Goal: Transaction & Acquisition: Subscribe to service/newsletter

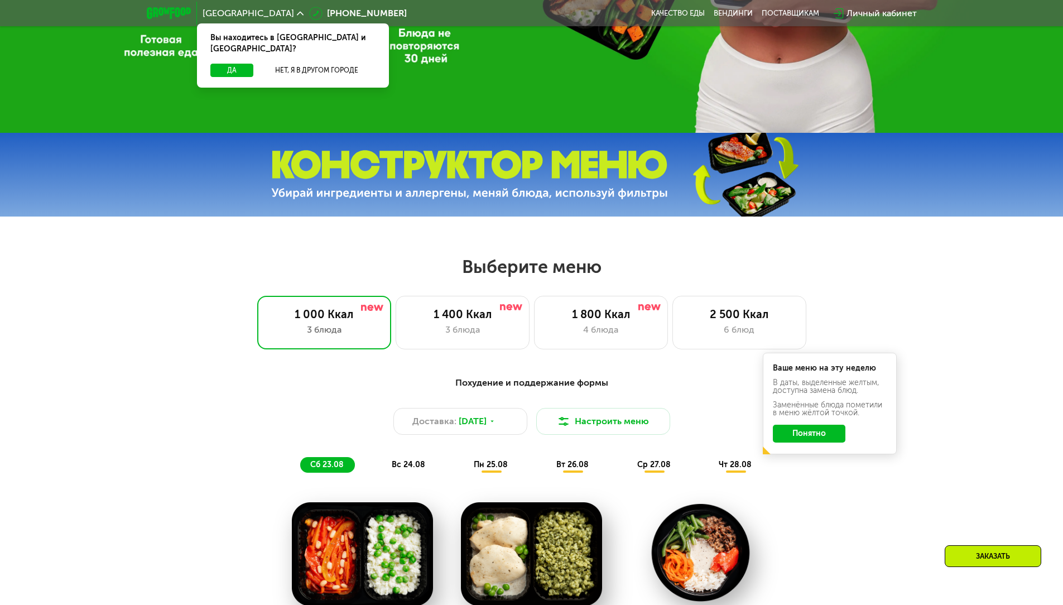
scroll to position [390, 0]
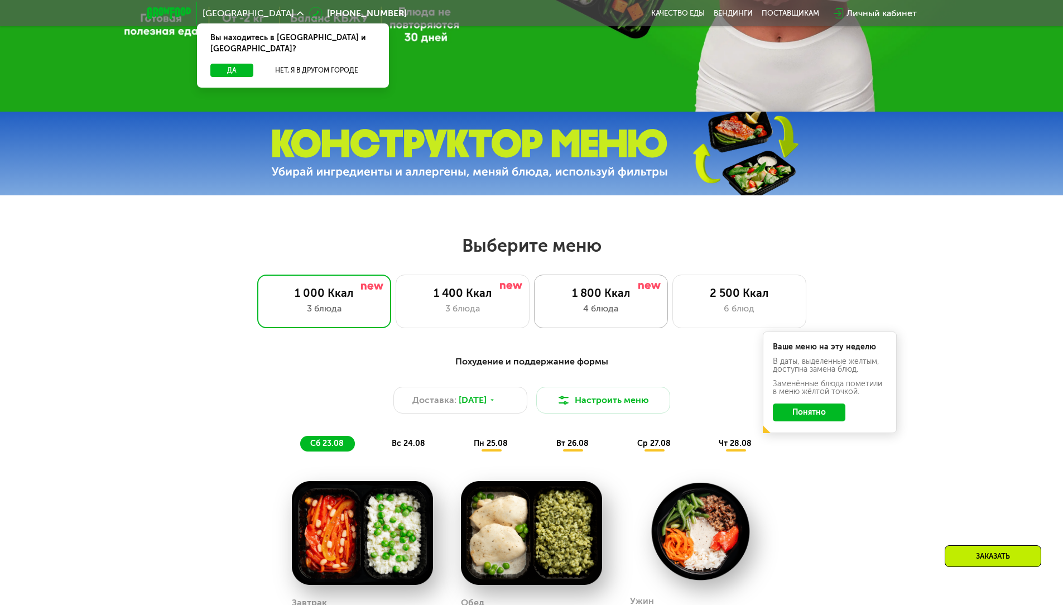
click at [558, 292] on div "1 800 Ккал" at bounding box center [600, 292] width 110 height 13
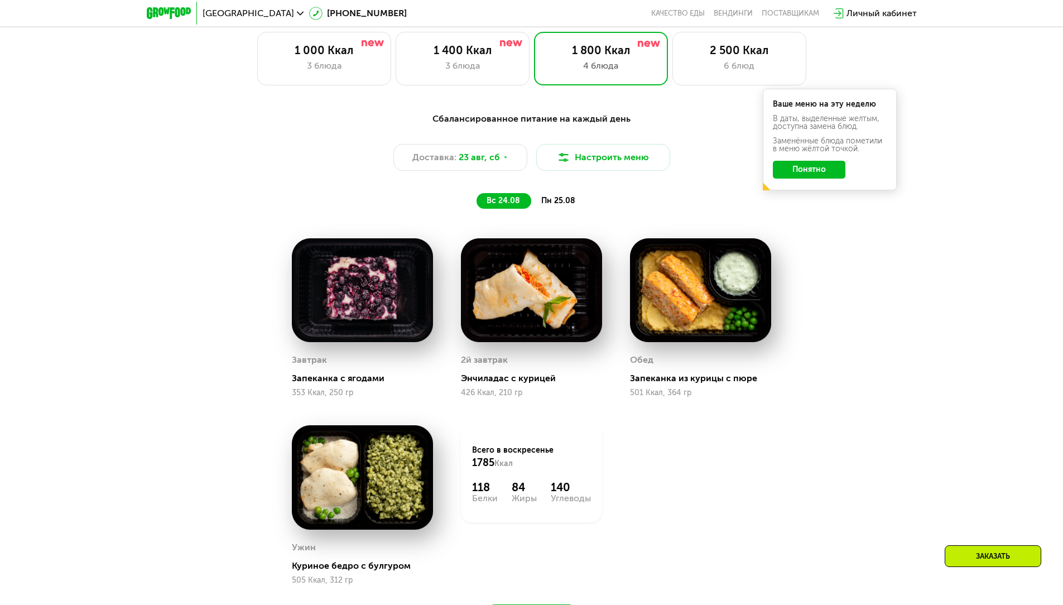
scroll to position [614, 0]
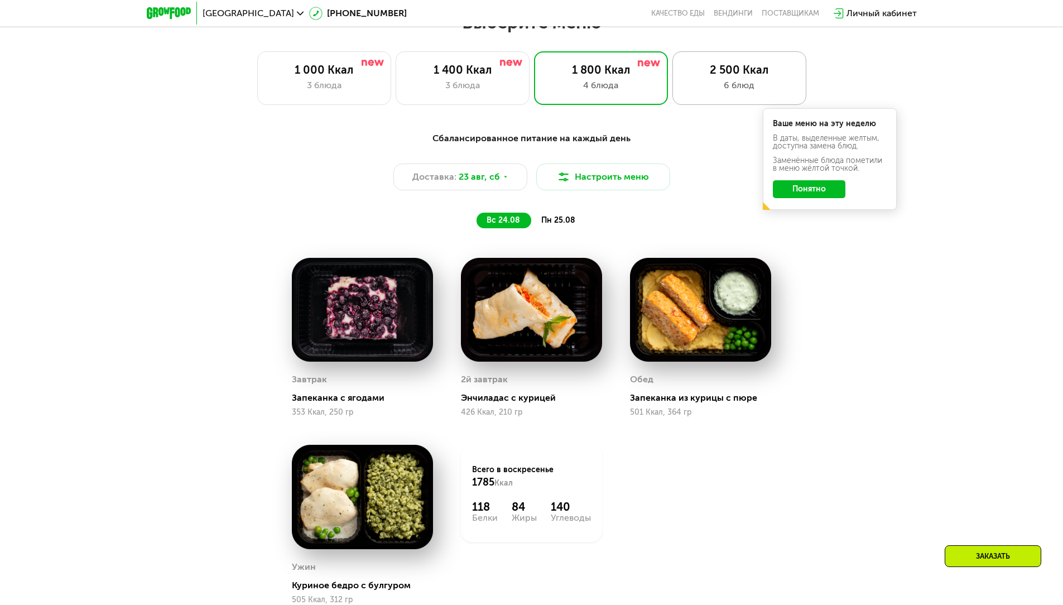
click at [703, 84] on div "6 блюд" at bounding box center [739, 85] width 110 height 13
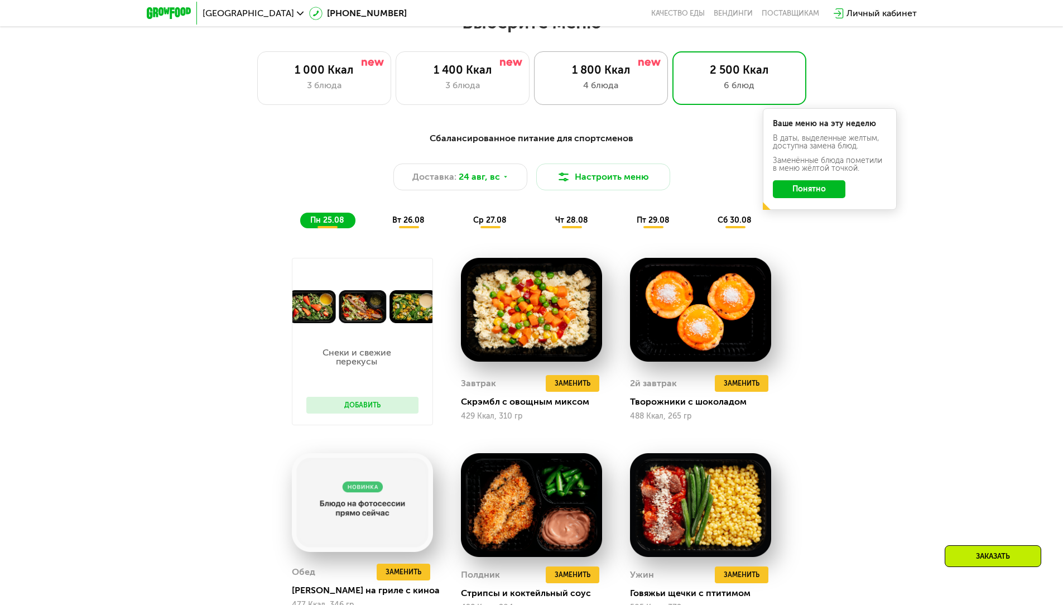
click at [646, 85] on div "4 блюда" at bounding box center [600, 85] width 110 height 13
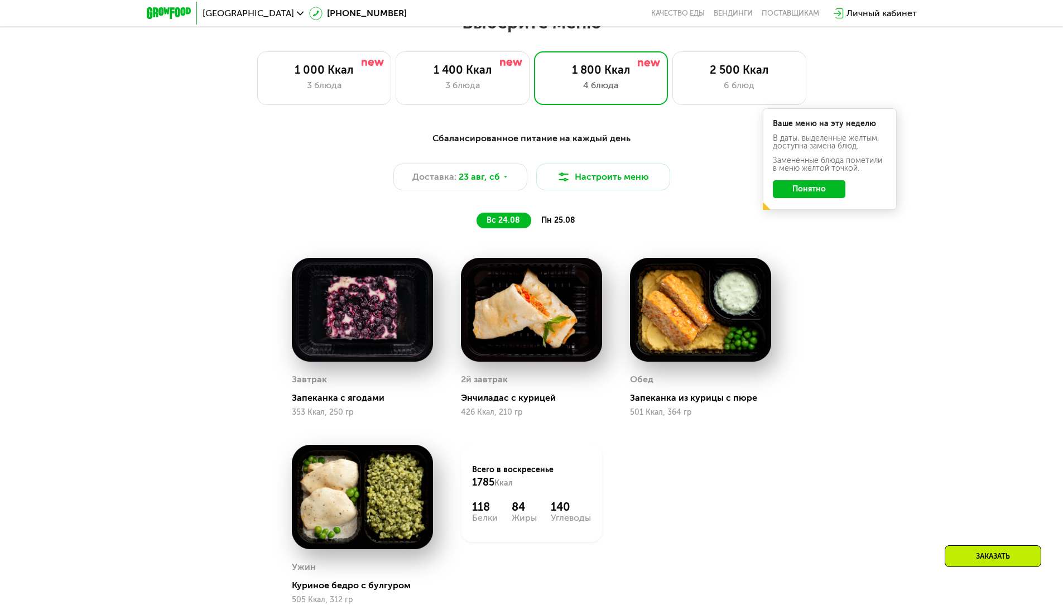
click at [563, 217] on div "пн 25.08" at bounding box center [558, 221] width 55 height 16
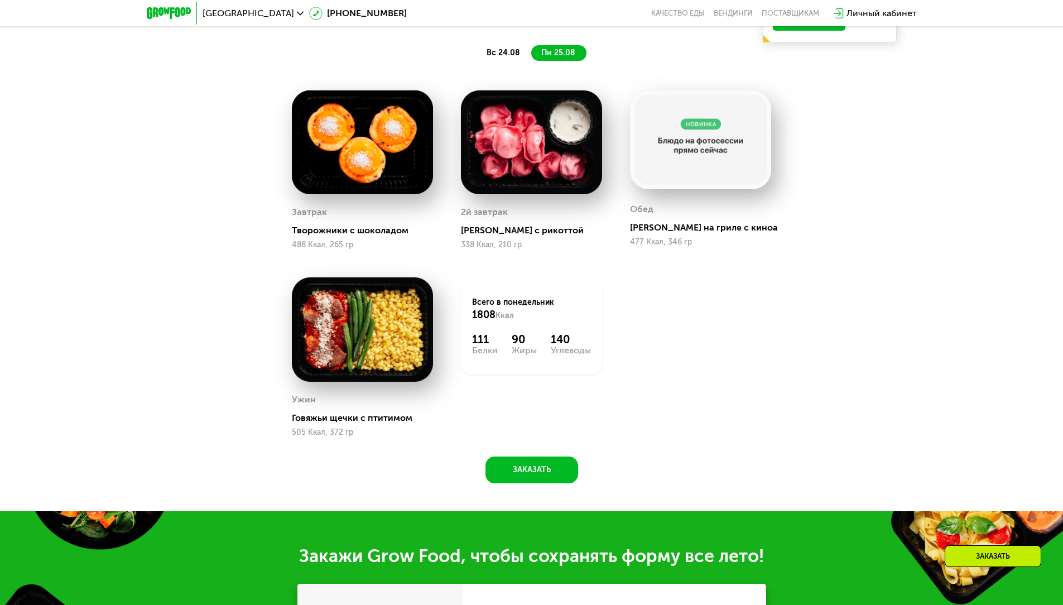
scroll to position [1060, 0]
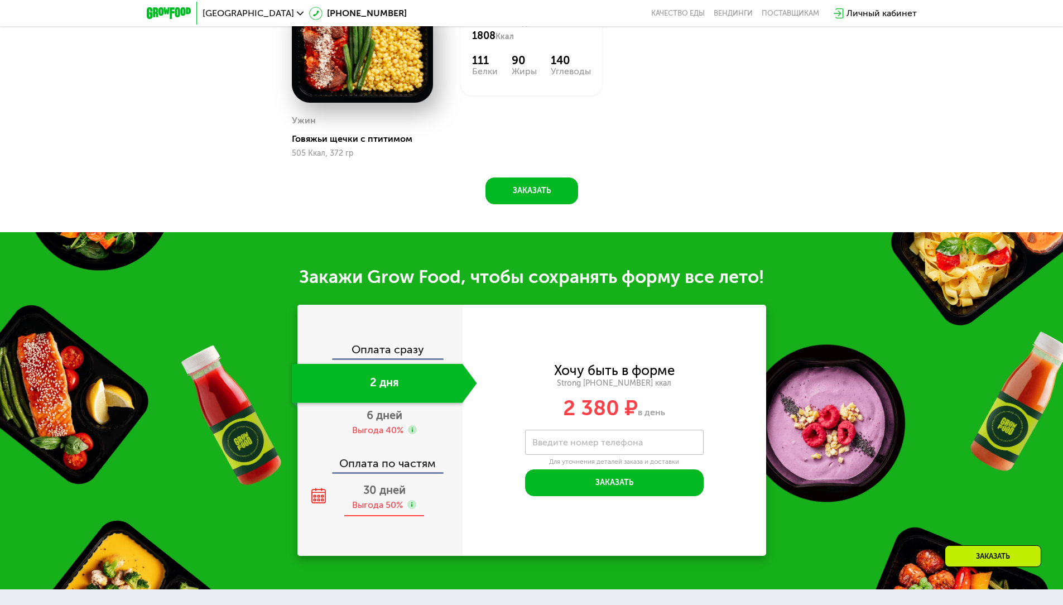
click at [378, 496] on span "30 дней" at bounding box center [384, 489] width 42 height 13
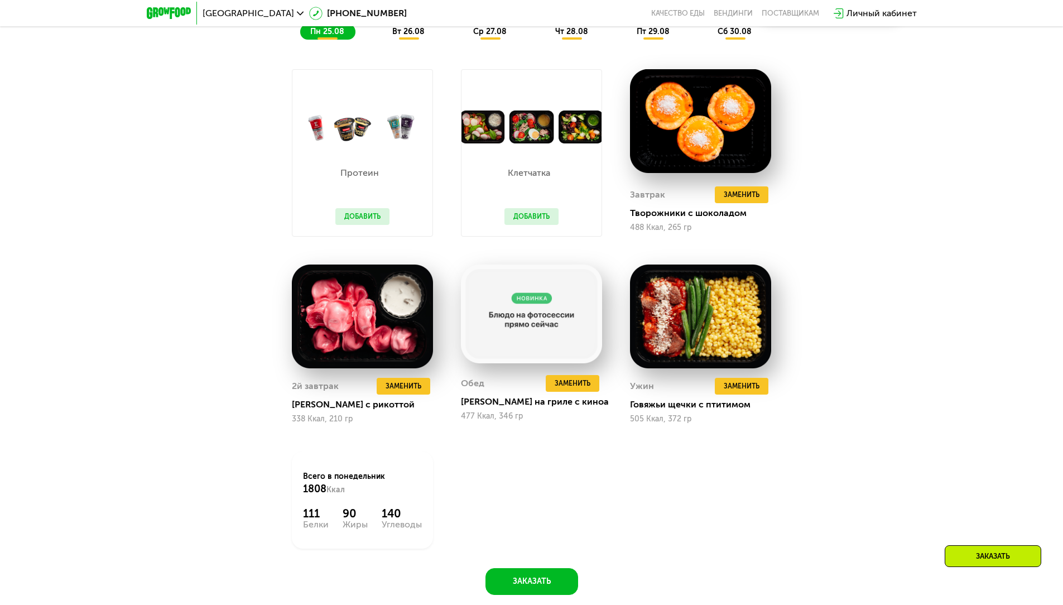
scroll to position [467, 0]
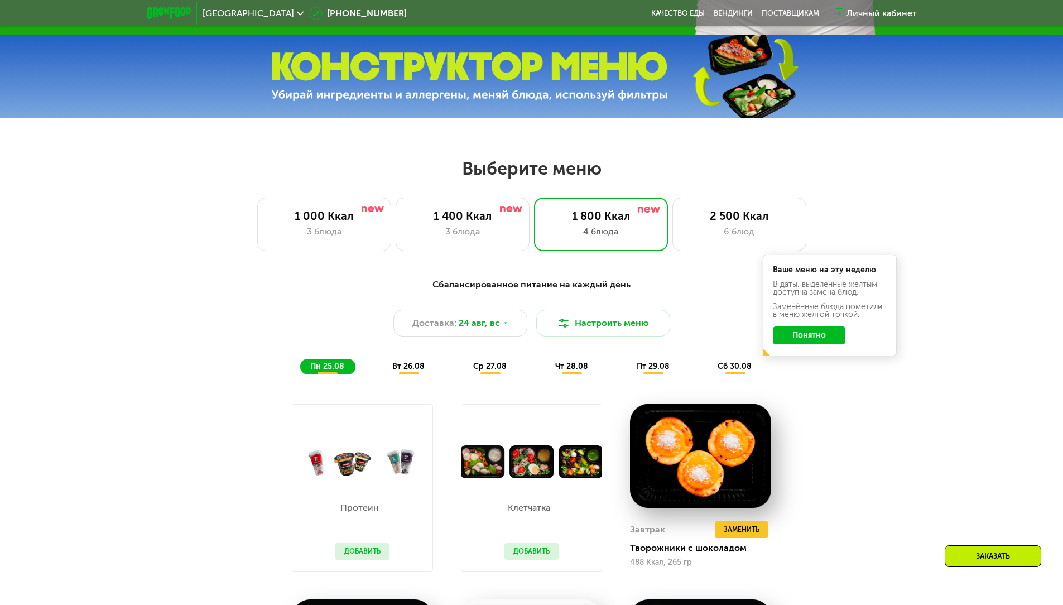
click at [710, 238] on div "6 блюд" at bounding box center [739, 231] width 110 height 13
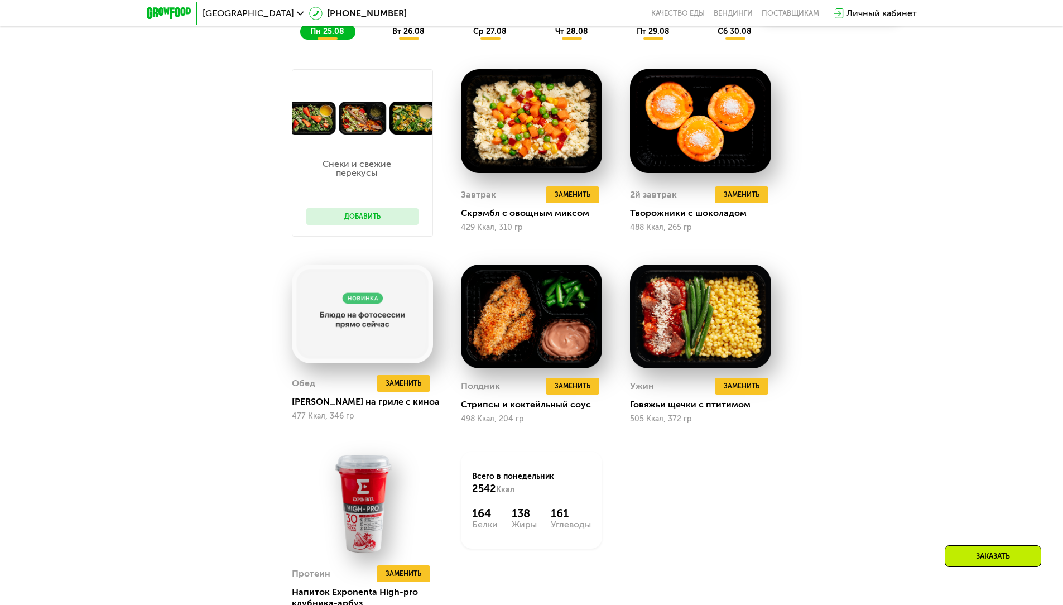
scroll to position [858, 0]
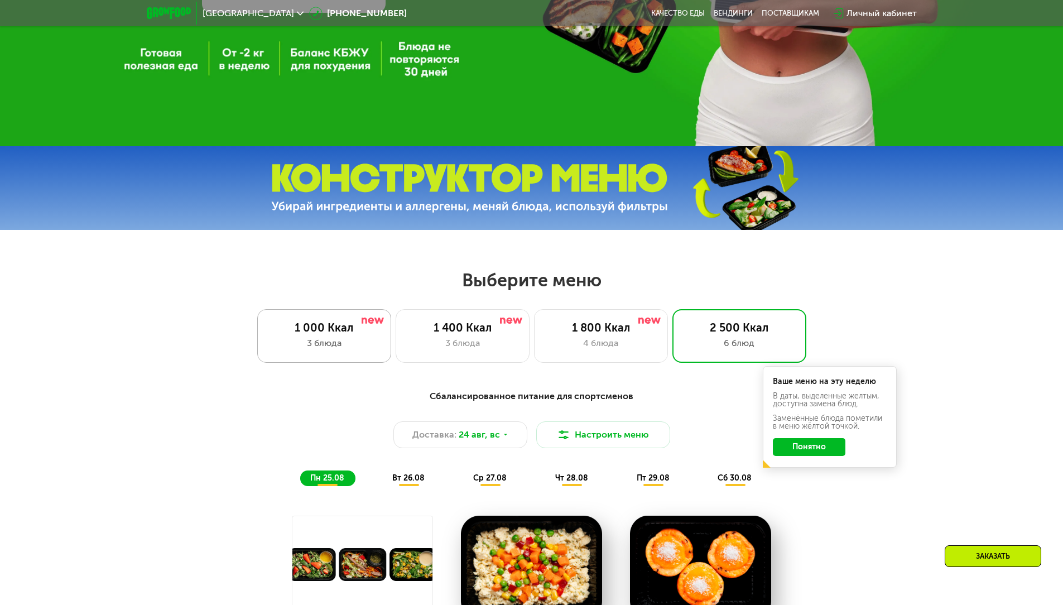
click at [346, 334] on div "1 000 Ккал" at bounding box center [324, 327] width 110 height 13
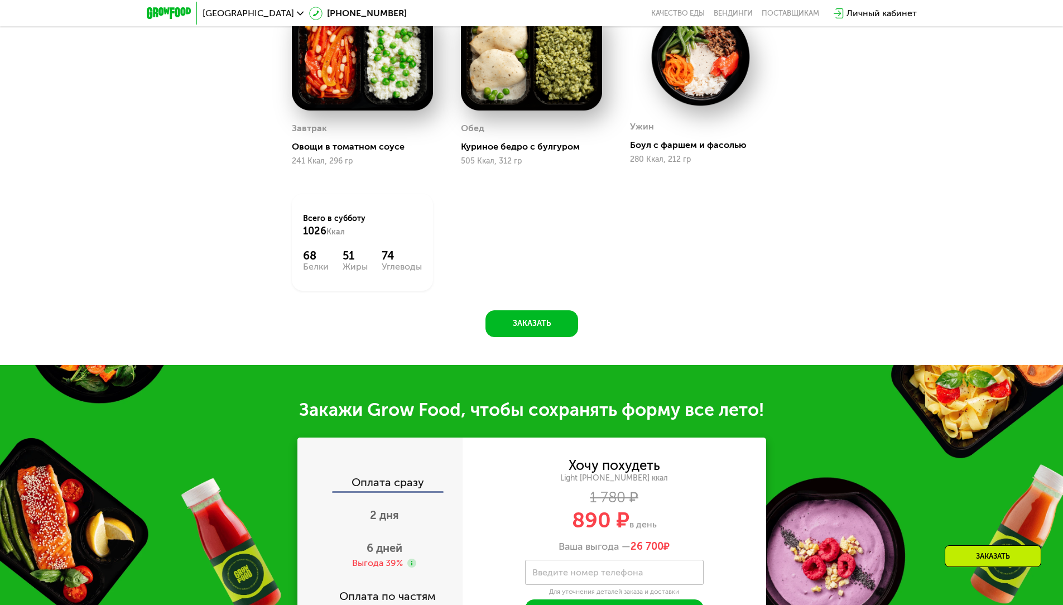
scroll to position [1137, 0]
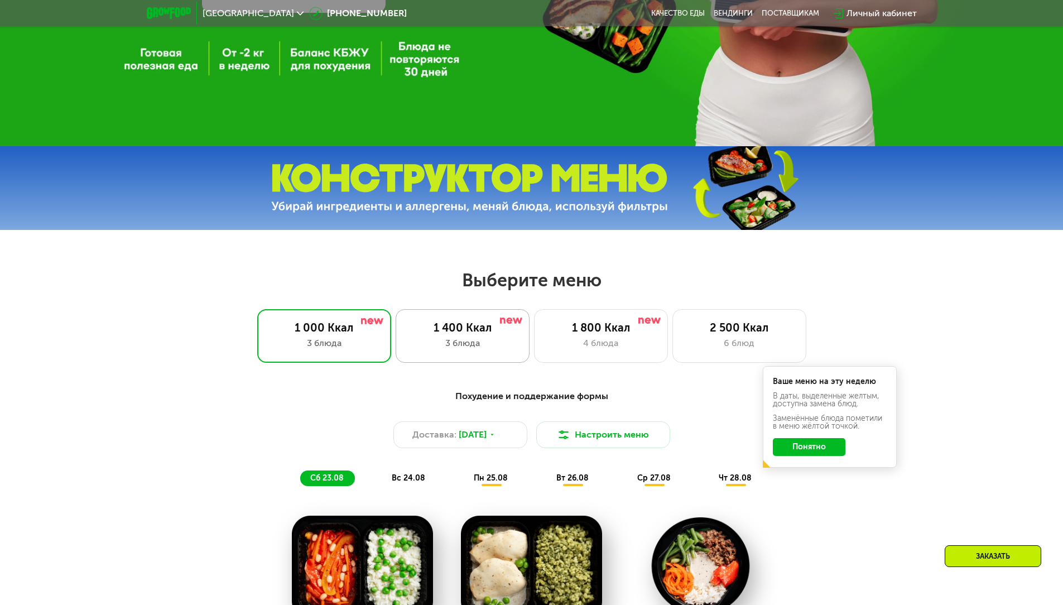
click at [500, 331] on div "1 400 Ккал" at bounding box center [462, 327] width 110 height 13
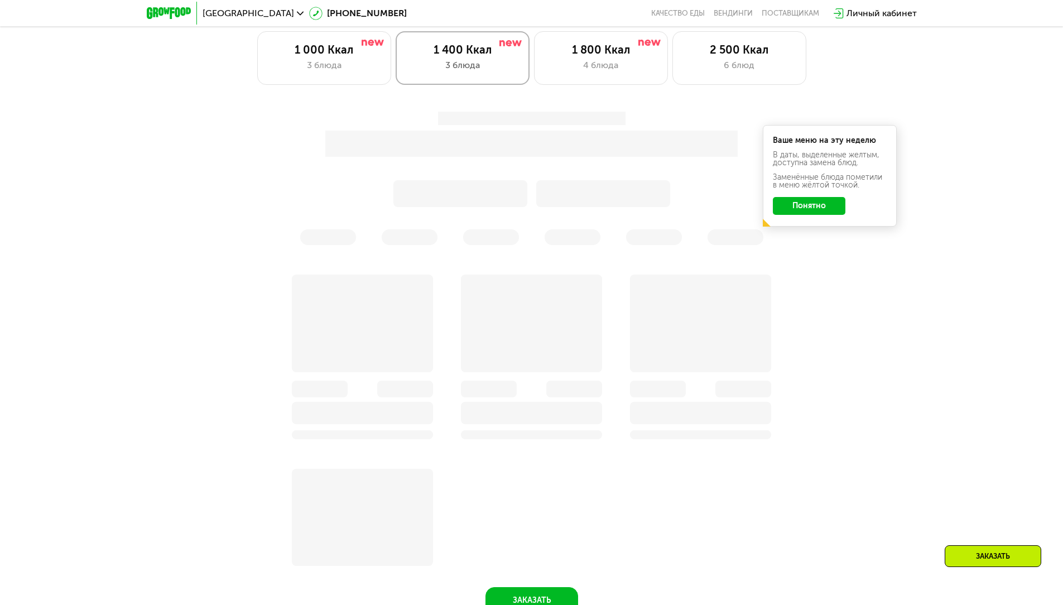
scroll to position [635, 0]
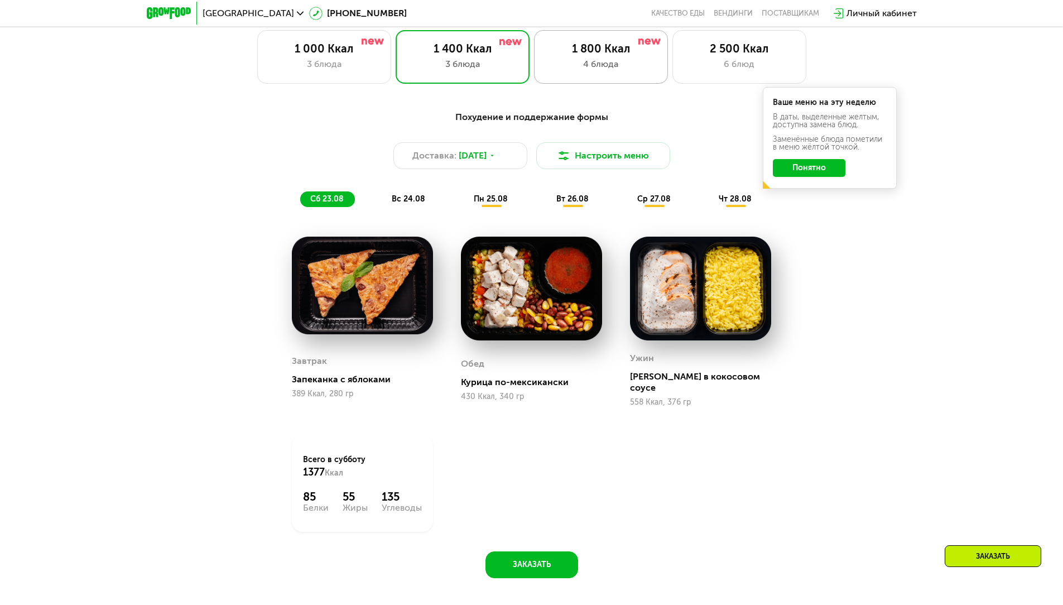
click at [578, 68] on div "4 блюда" at bounding box center [600, 63] width 110 height 13
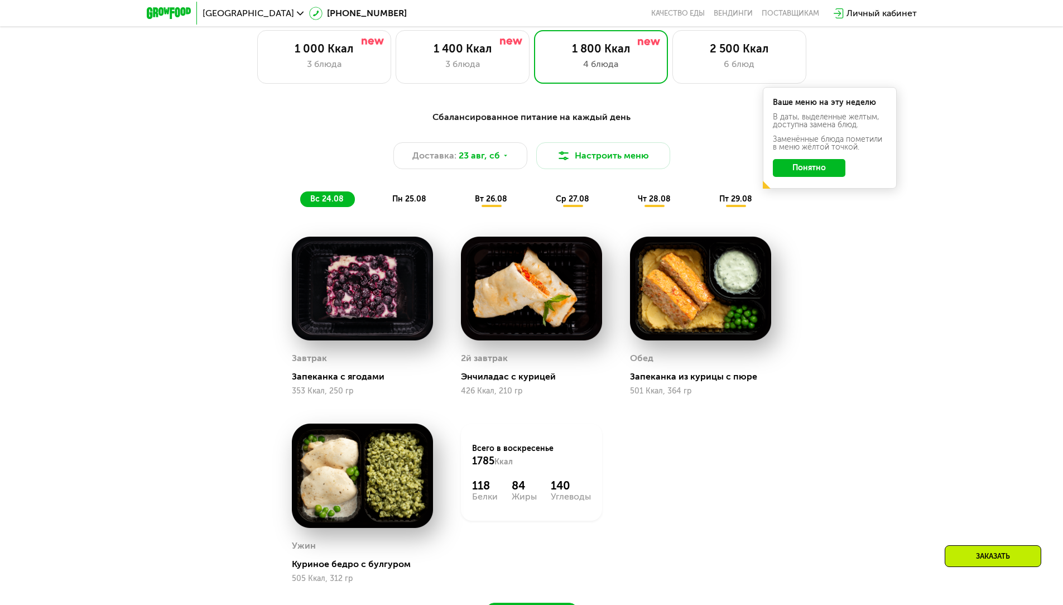
click at [580, 202] on span "ср 27.08" at bounding box center [572, 198] width 33 height 9
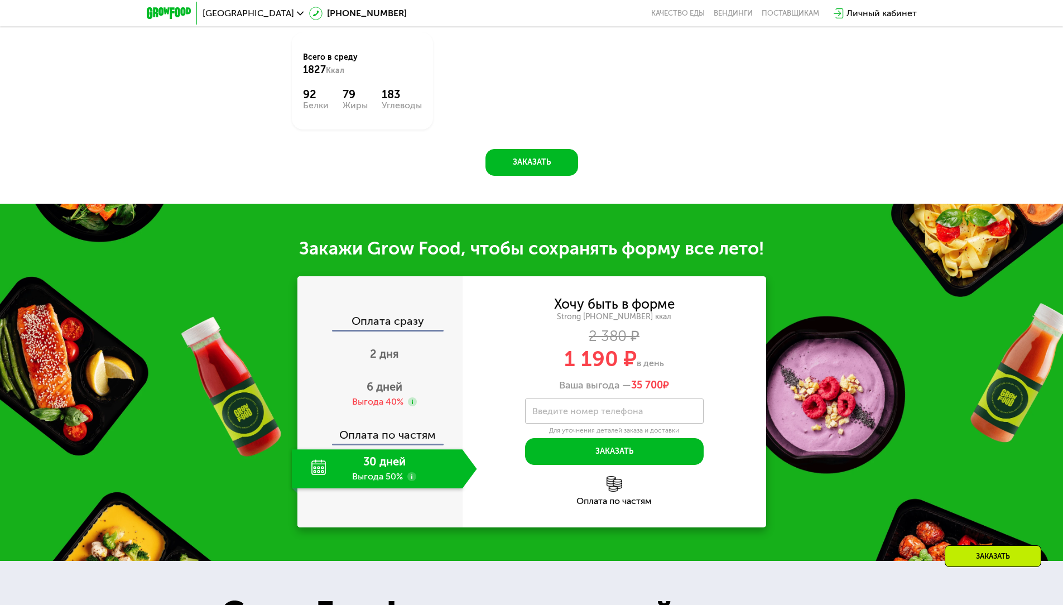
scroll to position [1248, 0]
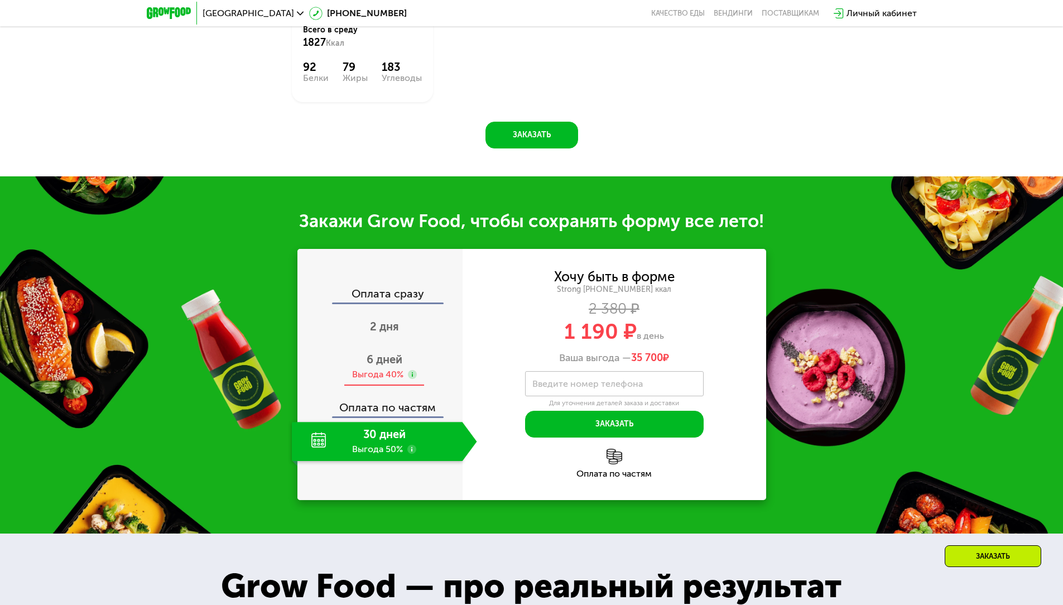
click at [388, 364] on span "6 дней" at bounding box center [384, 358] width 36 height 13
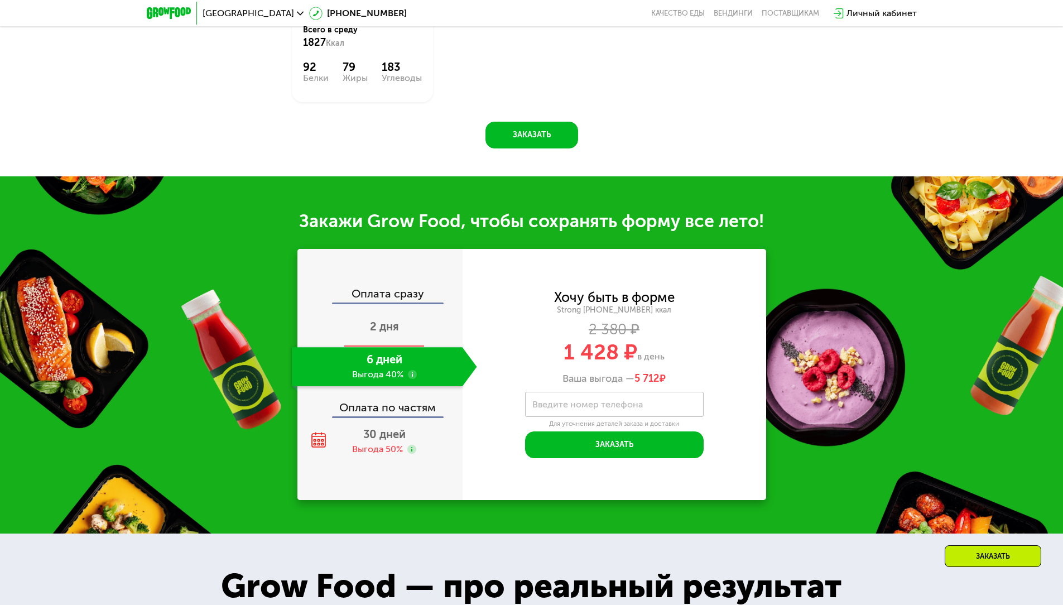
click at [400, 324] on div "2 дня" at bounding box center [384, 327] width 185 height 39
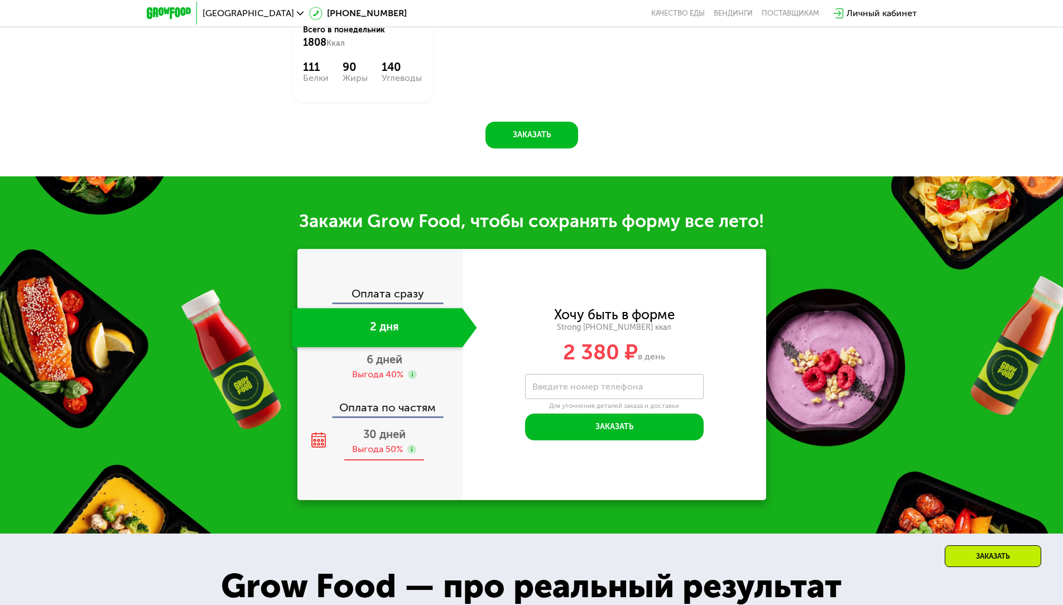
click at [396, 448] on div "Выгода 50%" at bounding box center [377, 449] width 51 height 12
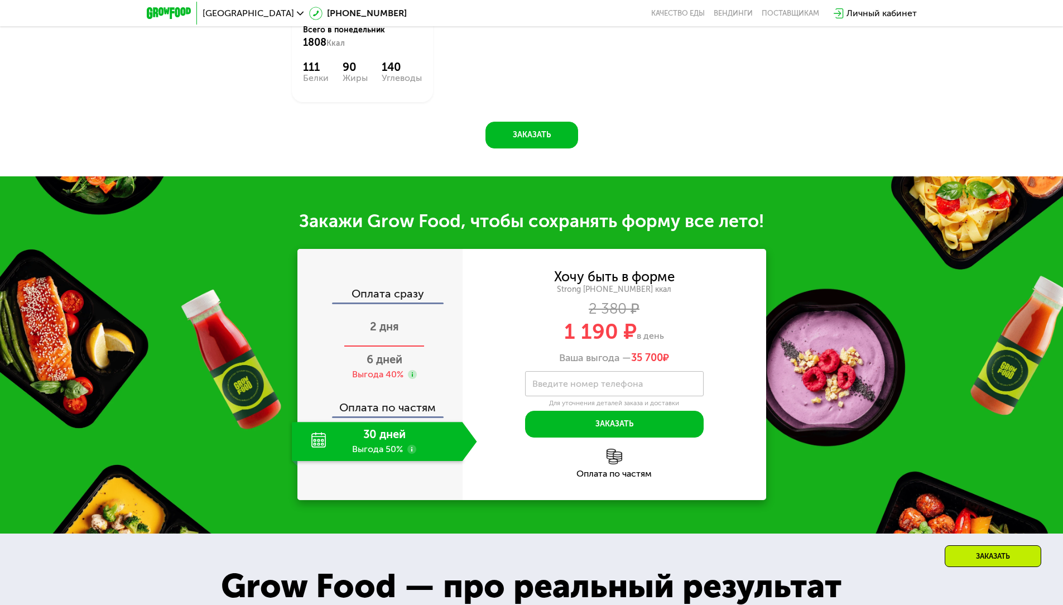
click at [371, 337] on div "2 дня" at bounding box center [384, 327] width 185 height 39
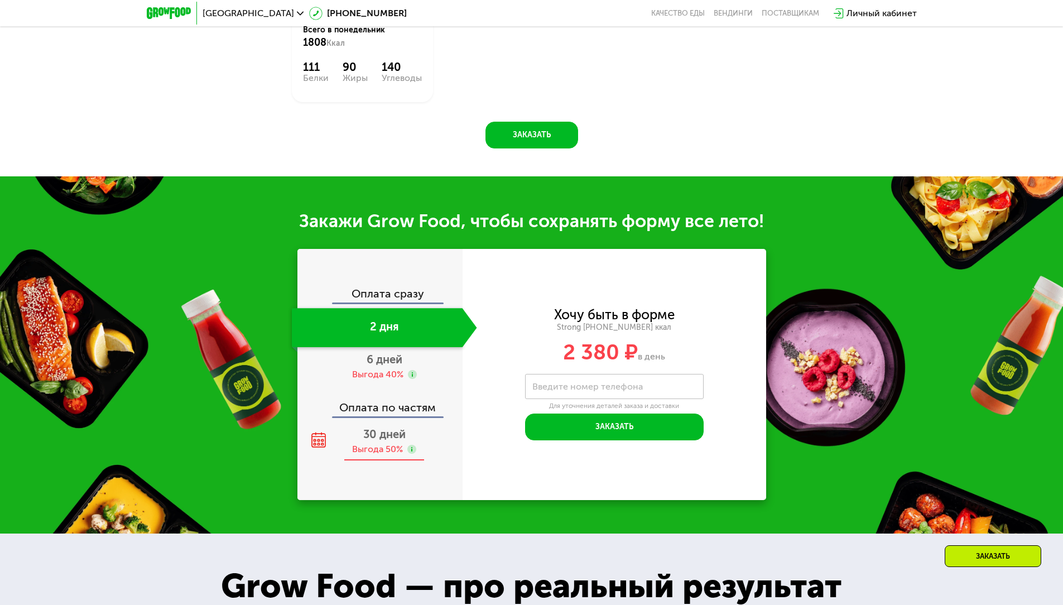
click at [381, 448] on div "Выгода 50%" at bounding box center [377, 449] width 51 height 12
